Goal: Manage account settings

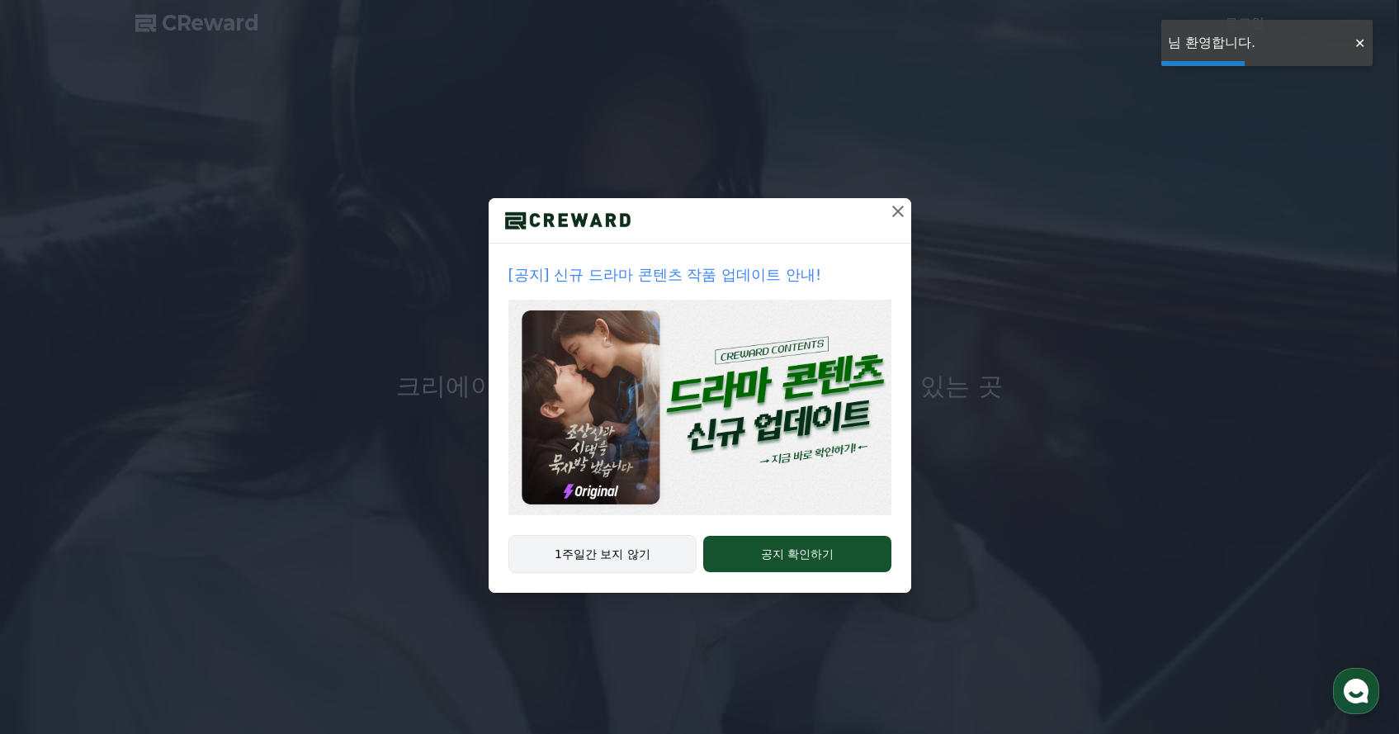
click at [654, 555] on button "1주일간 보지 않기" at bounding box center [602, 554] width 189 height 38
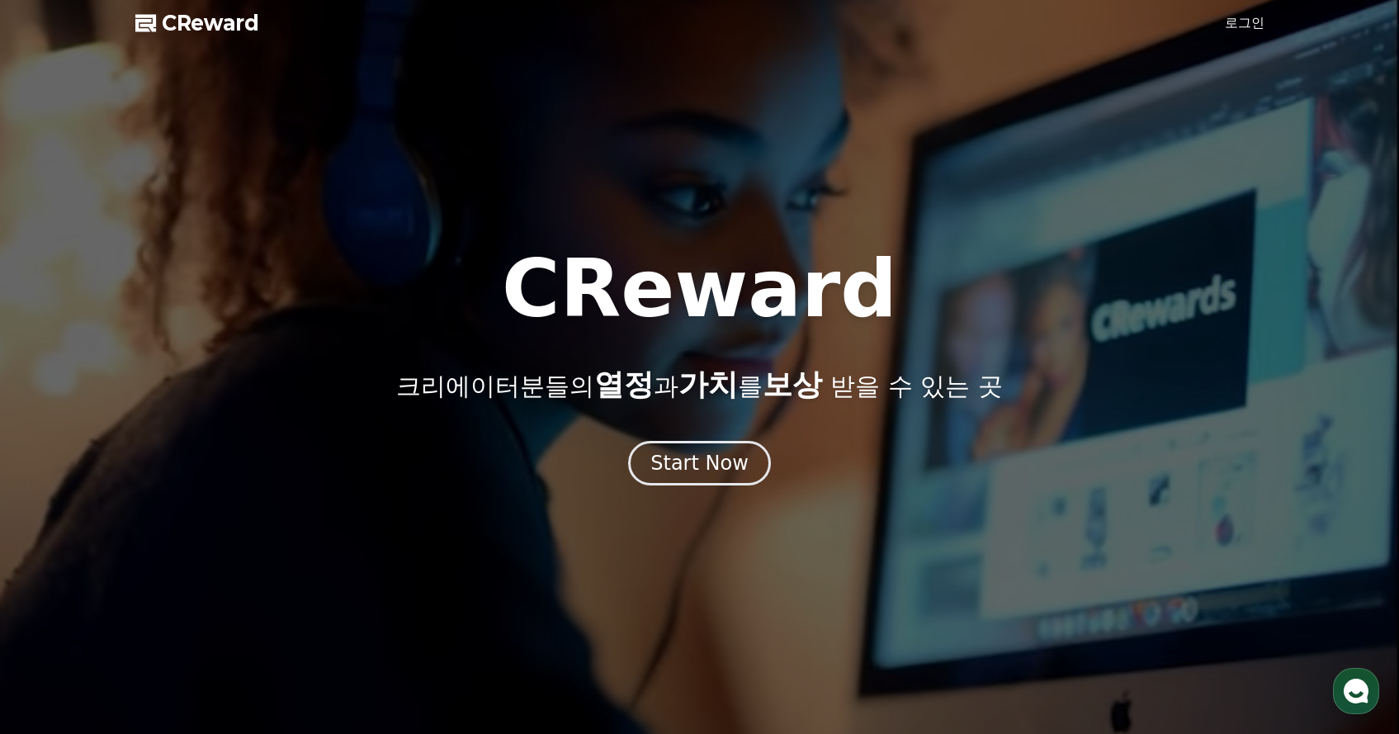
click at [1263, 24] on link "로그인" at bounding box center [1245, 23] width 40 height 20
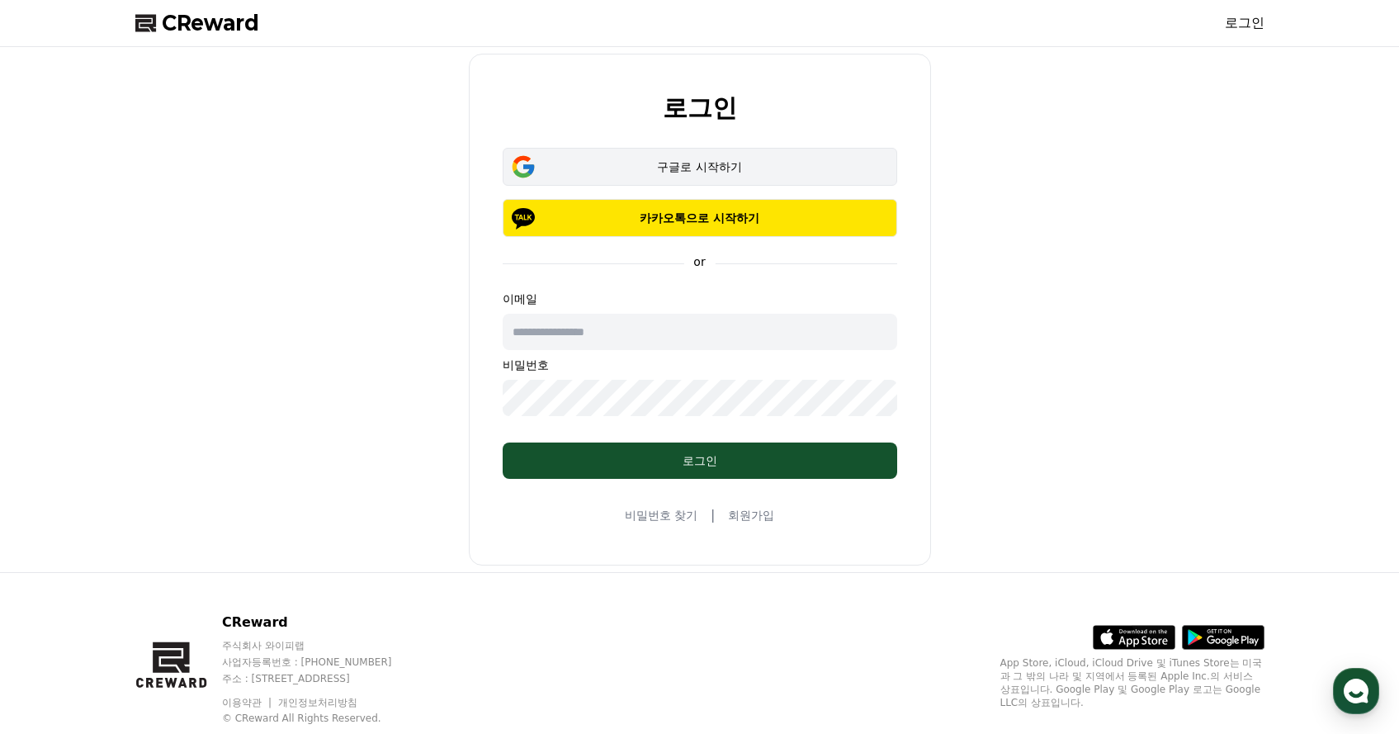
click at [767, 177] on button "구글로 시작하기" at bounding box center [700, 167] width 394 height 38
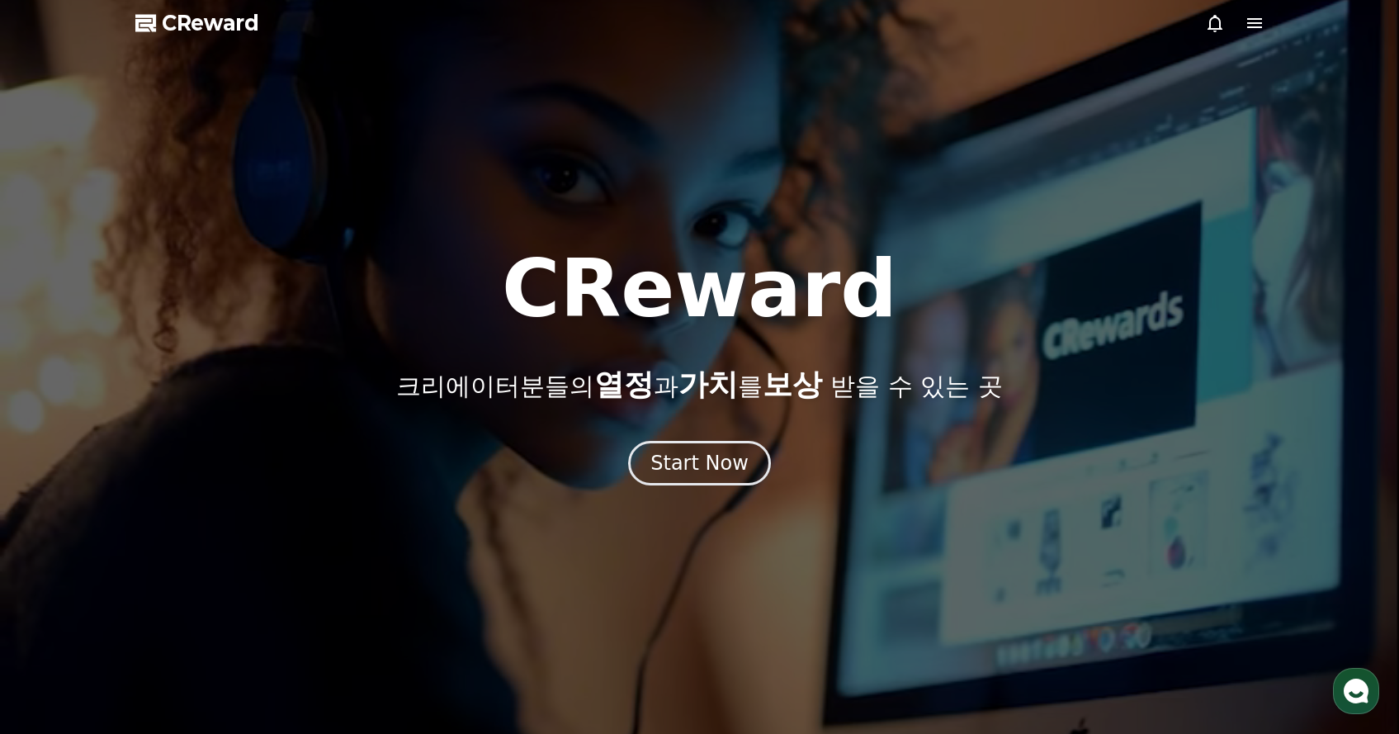
click at [185, 20] on span "CReward" at bounding box center [210, 23] width 97 height 26
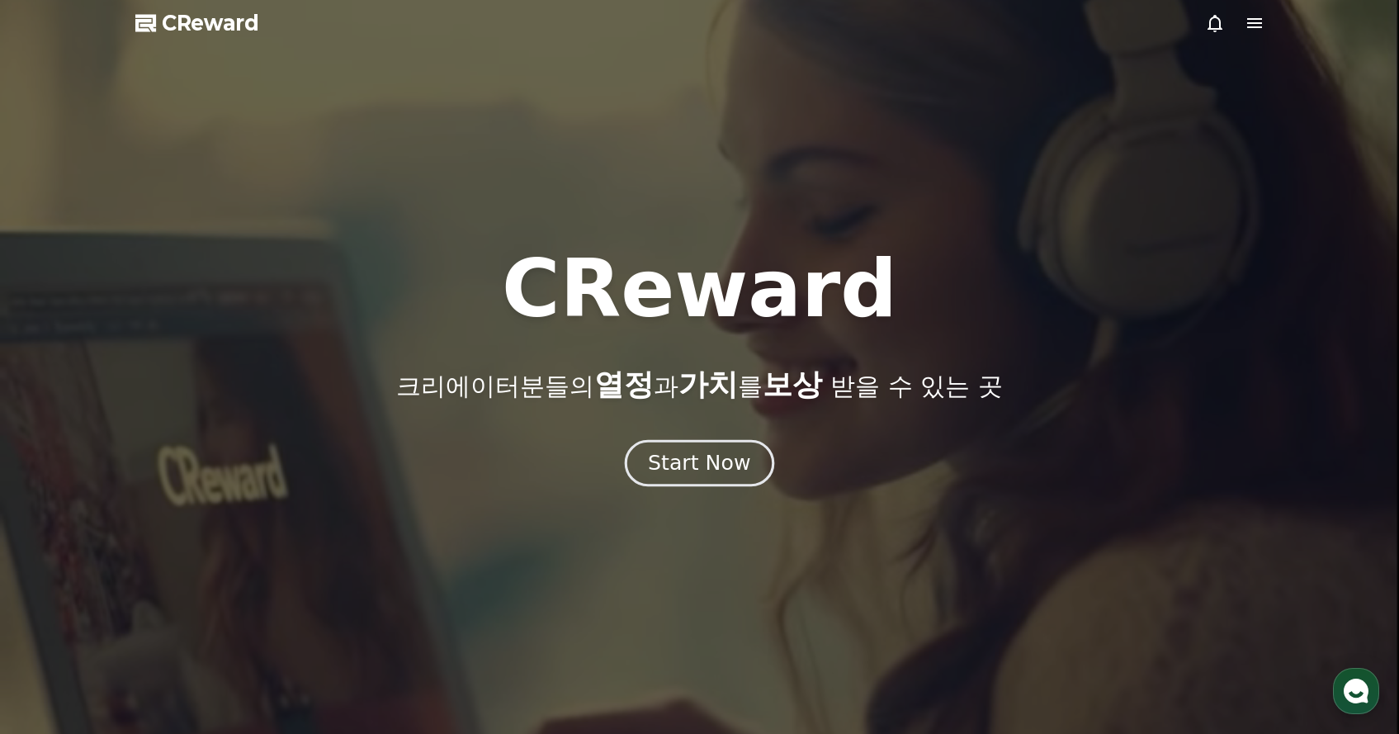
click at [682, 465] on div "Start Now" at bounding box center [699, 463] width 102 height 28
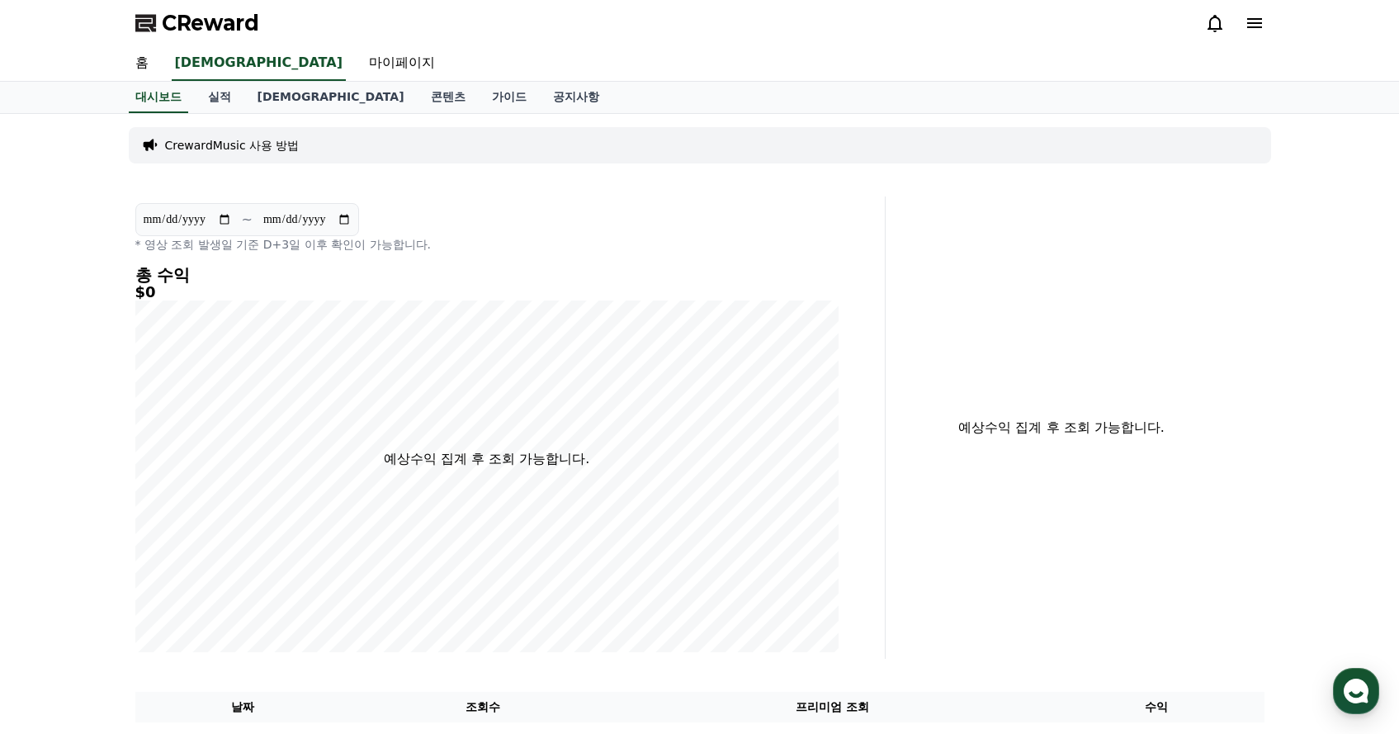
click at [1243, 23] on div at bounding box center [1234, 23] width 59 height 20
click at [1246, 25] on icon at bounding box center [1254, 23] width 20 height 20
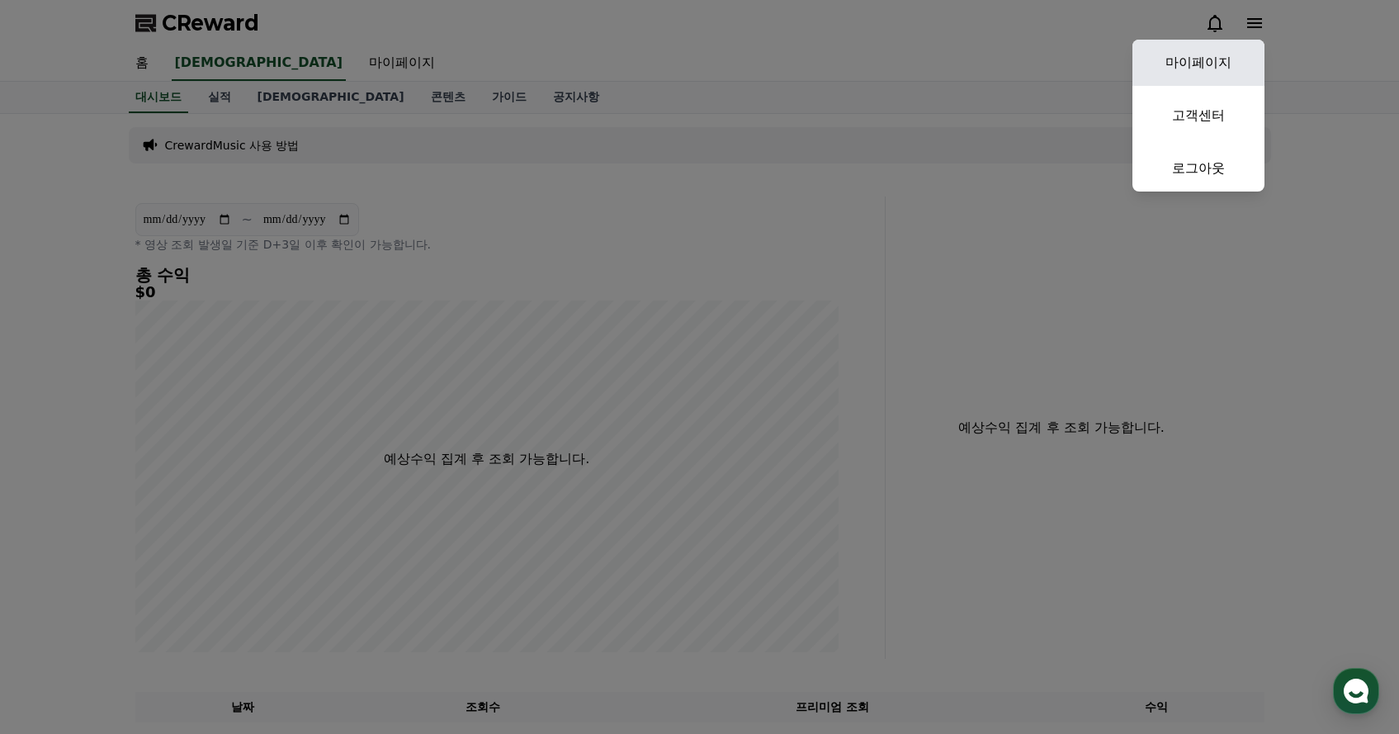
click at [1158, 71] on link "마이페이지" at bounding box center [1198, 63] width 132 height 46
select select "**********"
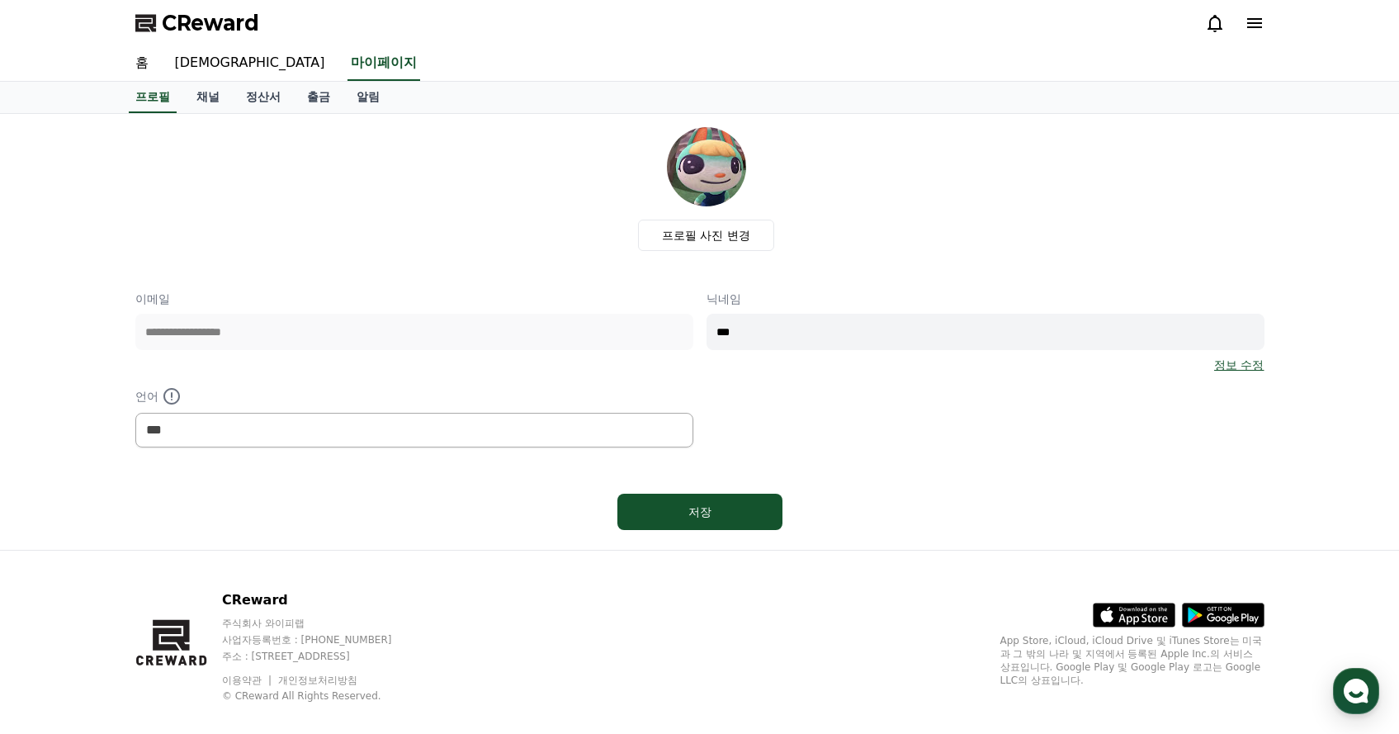
click at [976, 125] on div "**********" at bounding box center [700, 331] width 1142 height 423
click at [214, 97] on link "채널" at bounding box center [208, 97] width 50 height 31
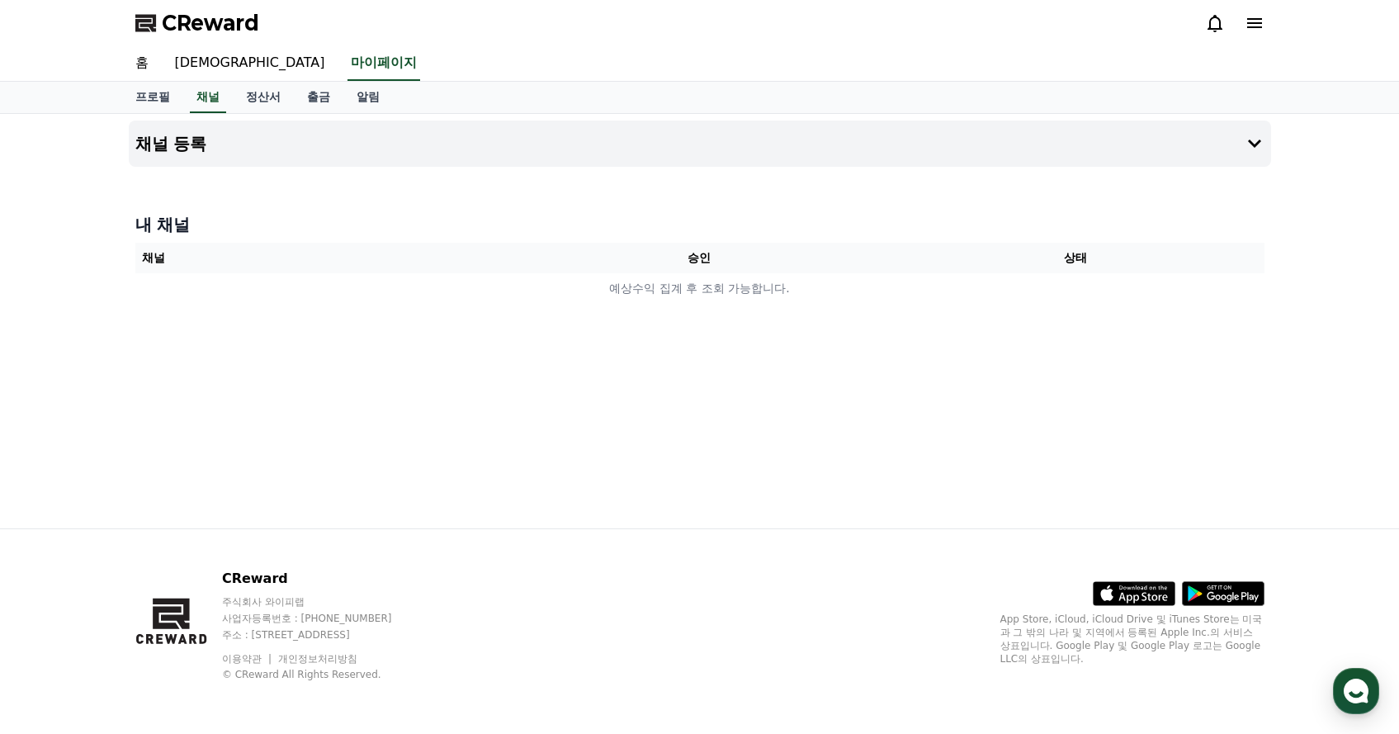
click at [1008, 467] on div "채널 등록 내 채널 채널 승인 상태 예상수익 집계 후 조회 가능합니다." at bounding box center [699, 321] width 1155 height 414
click at [1105, 596] on icon at bounding box center [1106, 592] width 12 height 16
